Goal: Information Seeking & Learning: Learn about a topic

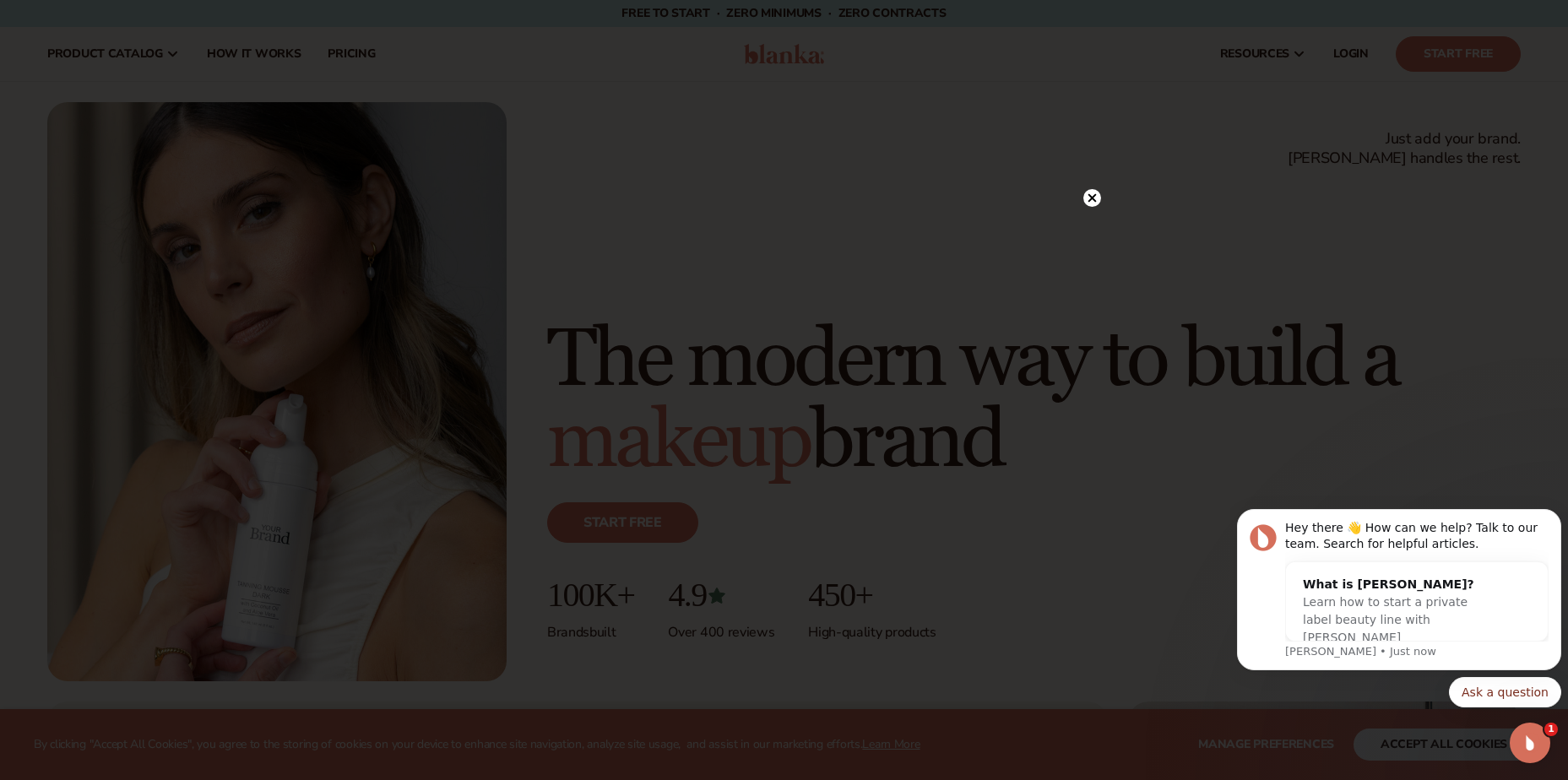
click at [1096, 201] on circle at bounding box center [1092, 198] width 18 height 18
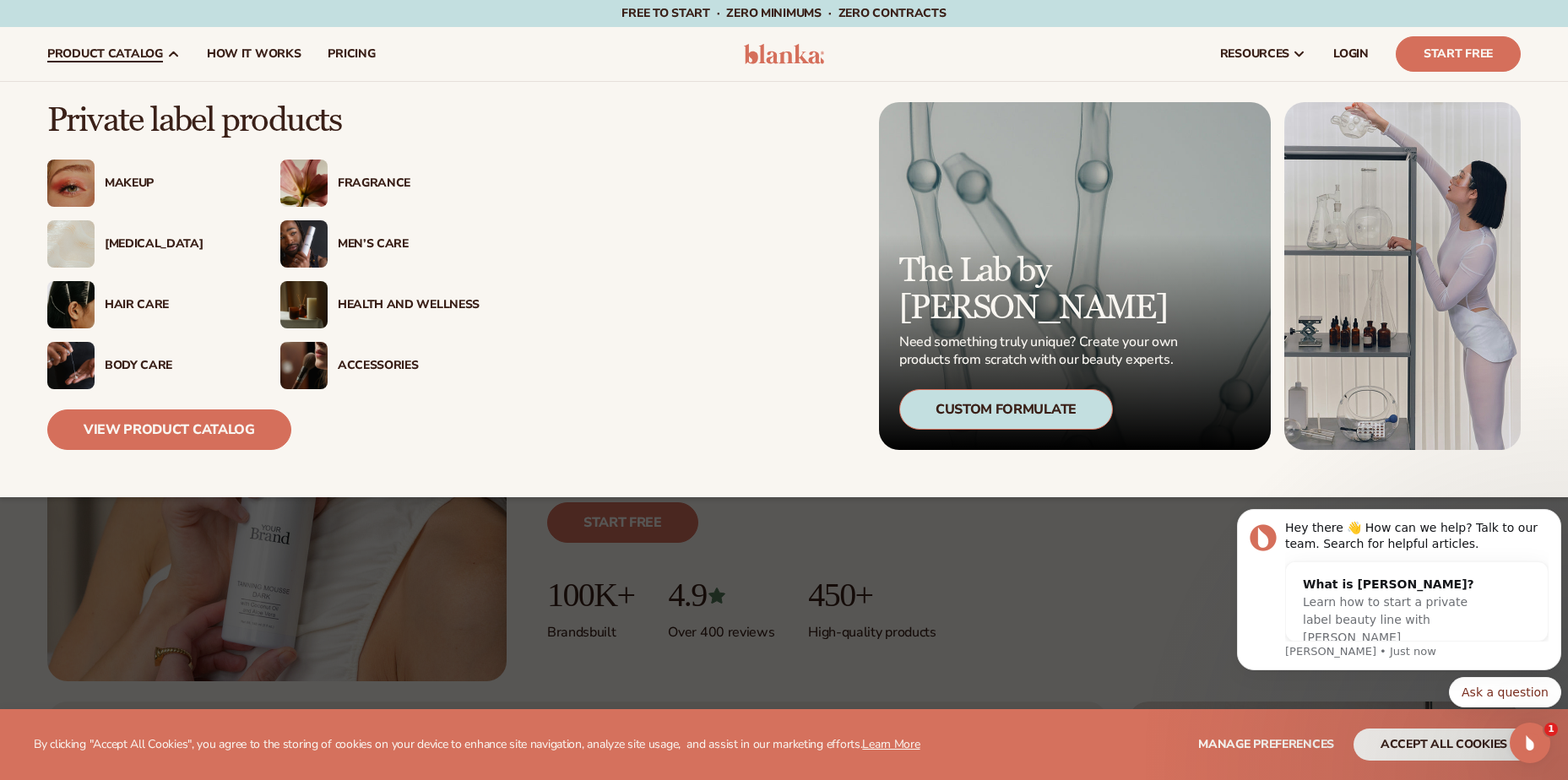
click at [129, 186] on div "Makeup" at bounding box center [175, 183] width 142 height 14
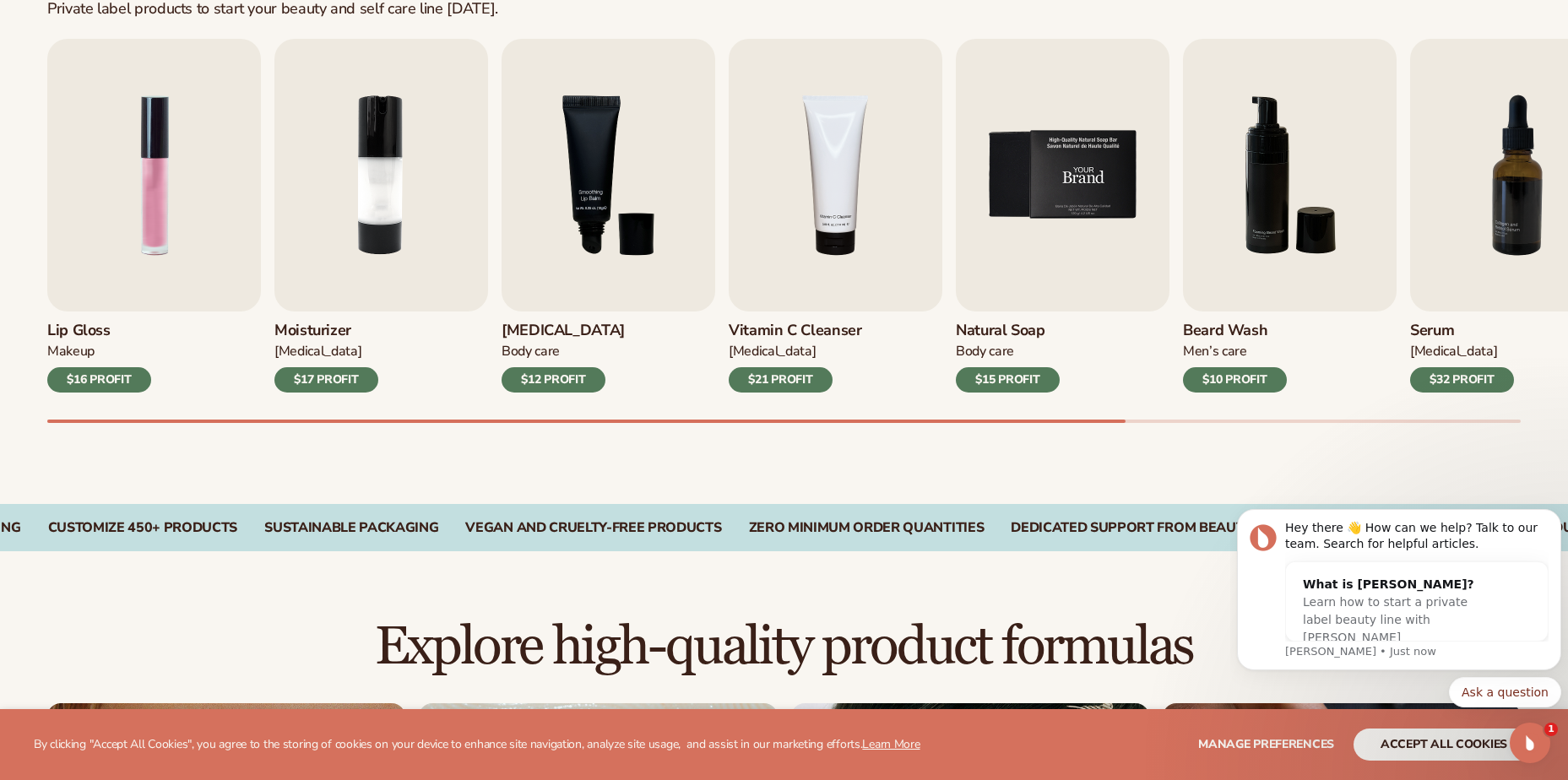
scroll to position [591, 0]
